Goal: Task Accomplishment & Management: Use online tool/utility

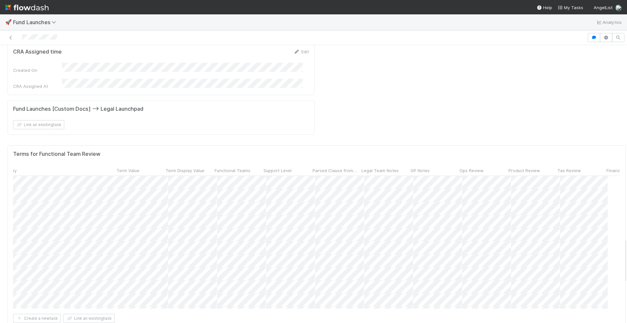
scroll to position [0, 201]
click at [565, 167] on span "Tax Review" at bounding box center [570, 170] width 24 height 7
click at [553, 86] on div "Sort ☐ → ☑" at bounding box center [569, 85] width 75 height 10
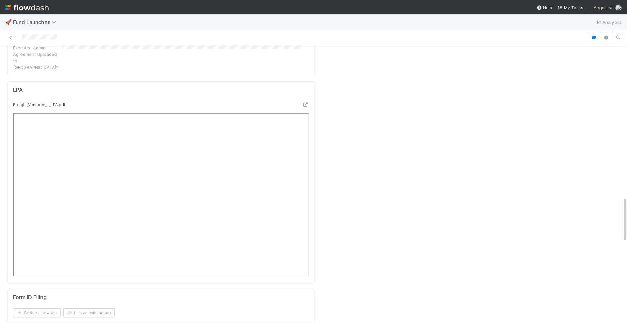
scroll to position [1107, 0]
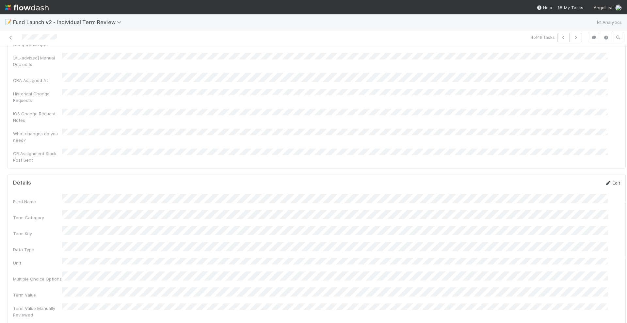
click at [605, 180] on link "Edit" at bounding box center [612, 182] width 15 height 5
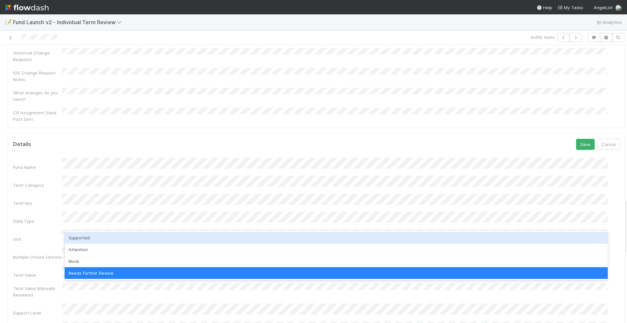
click at [100, 237] on div "Supported" at bounding box center [336, 238] width 543 height 12
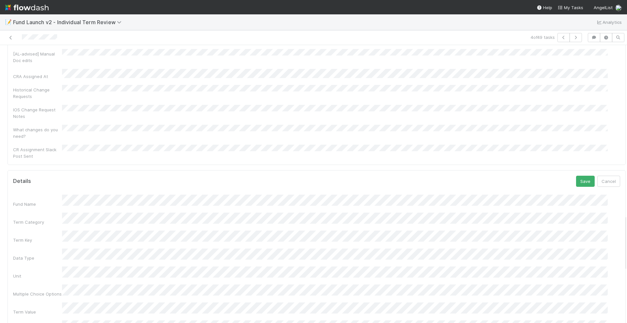
scroll to position [718, 0]
click at [576, 180] on button "Save" at bounding box center [585, 185] width 19 height 11
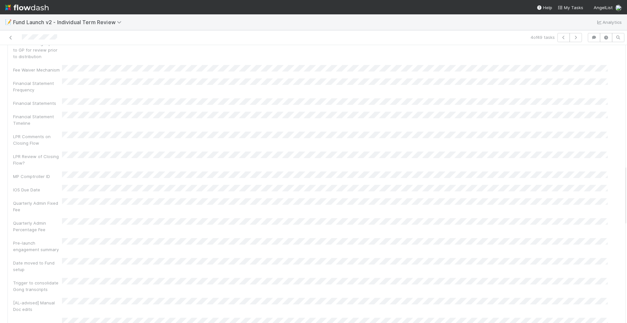
scroll to position [391, 0]
click at [561, 39] on icon "button" at bounding box center [564, 38] width 7 height 4
click at [605, 189] on icon at bounding box center [608, 191] width 7 height 4
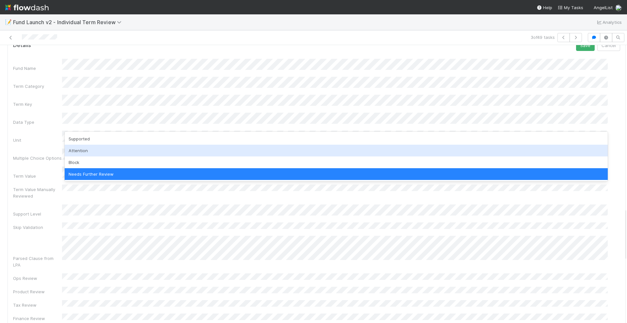
click at [96, 153] on div "Attention" at bounding box center [336, 151] width 543 height 12
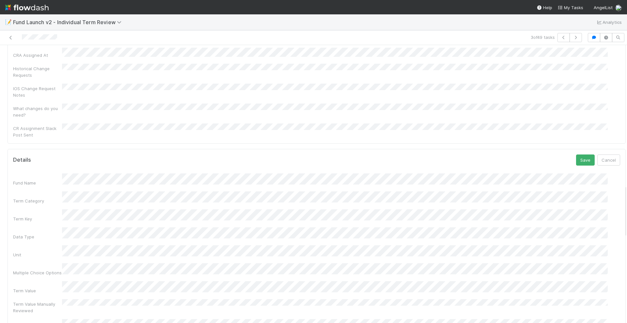
scroll to position [736, 0]
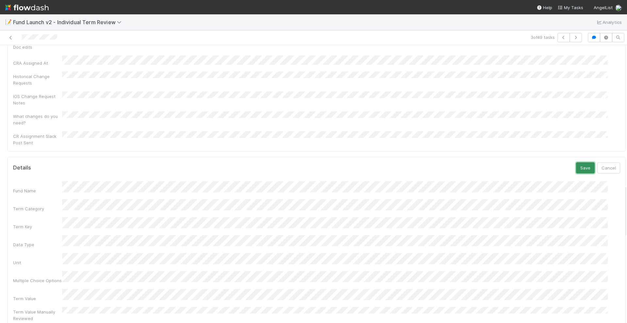
click at [576, 162] on button "Save" at bounding box center [585, 167] width 19 height 11
click at [561, 38] on icon "button" at bounding box center [564, 38] width 7 height 4
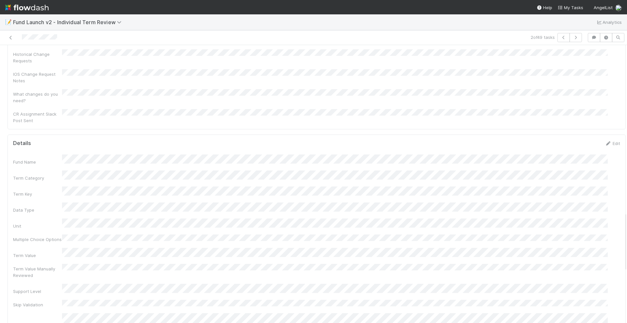
scroll to position [735, 0]
click at [605, 164] on link "Edit" at bounding box center [612, 166] width 15 height 5
click at [609, 271] on div "Details Save Cancel Fund Name Term Category Term Key Data Type Unit Multiple Ch…" at bounding box center [317, 193] width 619 height 478
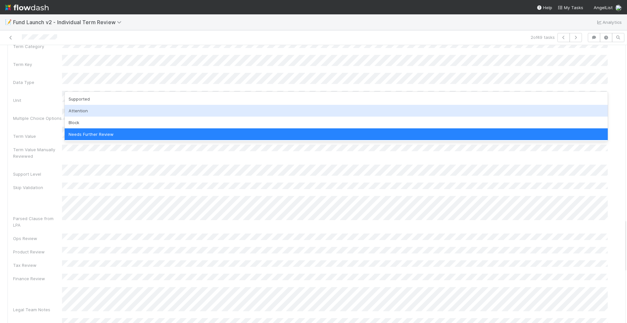
click at [92, 113] on div "Attention" at bounding box center [336, 111] width 543 height 12
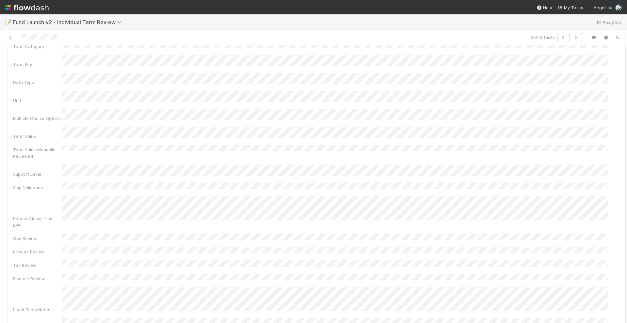
scroll to position [735, 0]
click at [576, 163] on button "Save" at bounding box center [585, 168] width 19 height 11
click at [561, 38] on icon "button" at bounding box center [564, 38] width 7 height 4
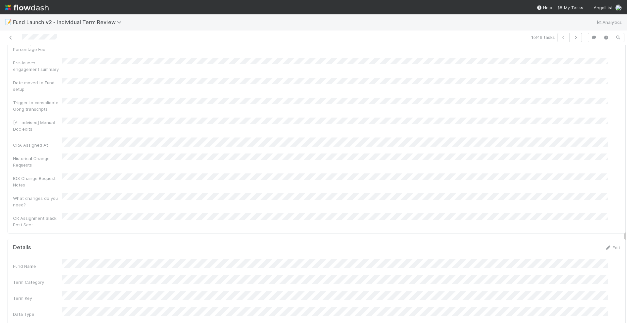
scroll to position [653, 0]
click at [605, 246] on link "Edit" at bounding box center [612, 248] width 15 height 5
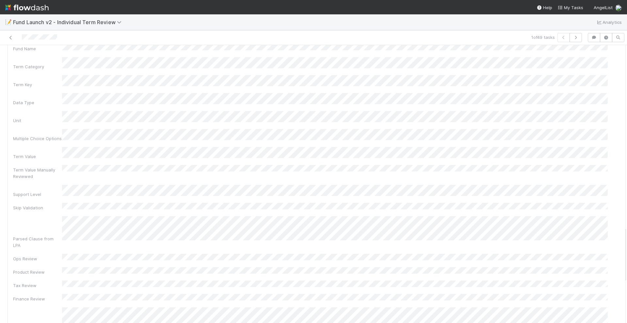
scroll to position [898, 0]
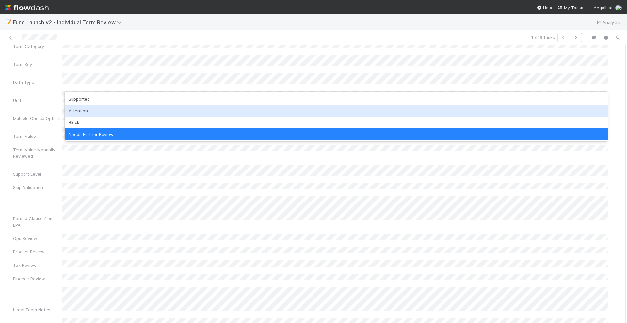
click at [96, 109] on div "Attention" at bounding box center [336, 111] width 543 height 12
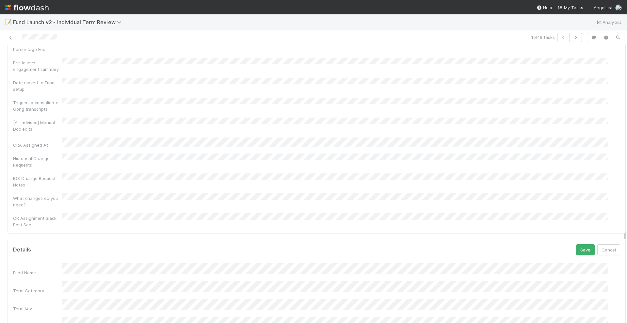
scroll to position [653, 0]
click at [576, 245] on button "Save" at bounding box center [585, 250] width 19 height 11
click at [12, 35] on link at bounding box center [11, 37] width 7 height 7
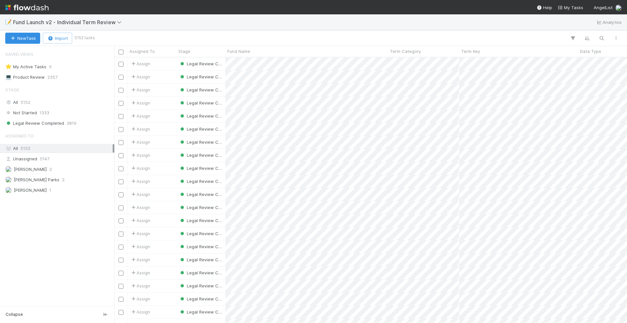
scroll to position [259, 507]
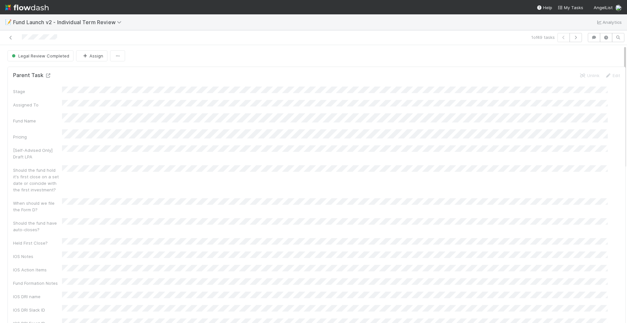
click at [49, 75] on icon at bounding box center [48, 76] width 7 height 4
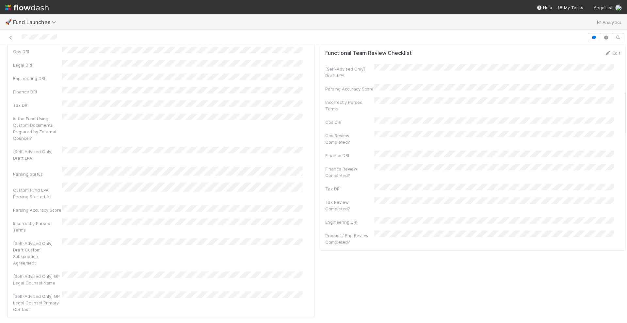
scroll to position [245, 0]
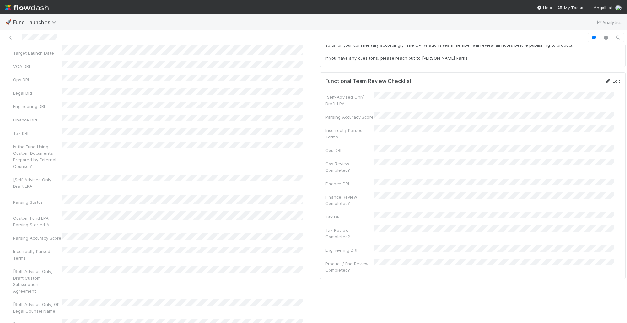
click at [605, 80] on icon at bounding box center [608, 81] width 7 height 4
click at [576, 82] on button "Save" at bounding box center [585, 83] width 19 height 11
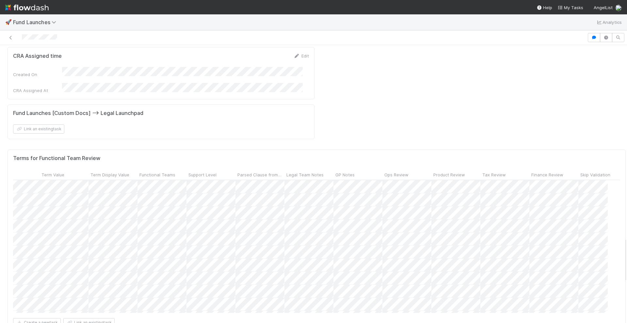
scroll to position [0, 302]
click at [475, 172] on span "Tax Review" at bounding box center [487, 175] width 24 height 7
click at [481, 89] on div "Sort ☐ → ☑" at bounding box center [500, 89] width 75 height 10
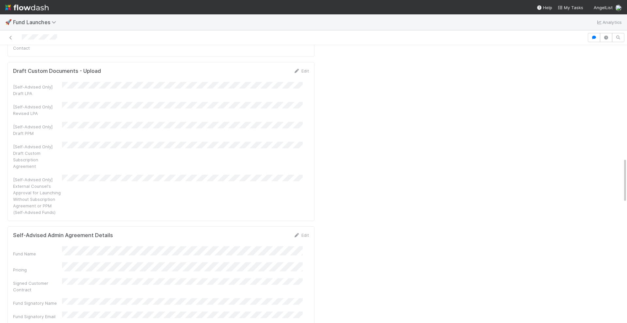
scroll to position [531, 0]
